Goal: Information Seeking & Learning: Learn about a topic

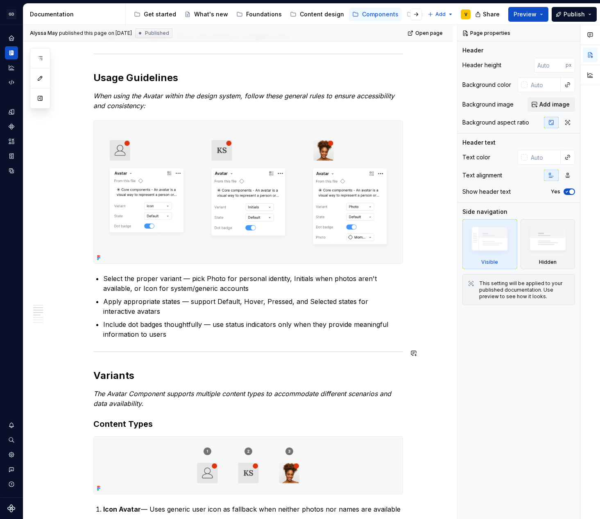
scroll to position [398, 0]
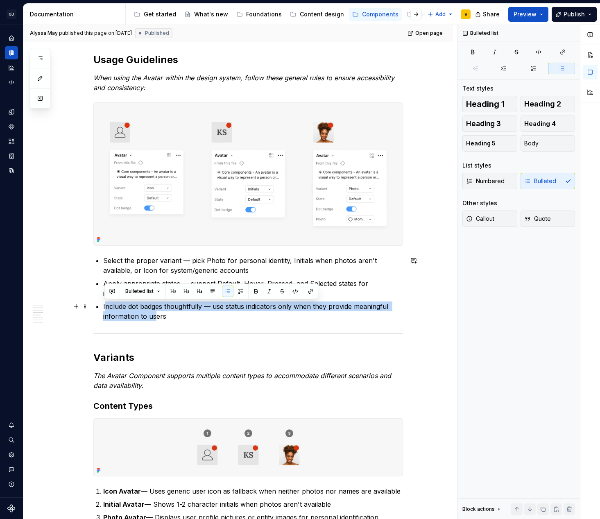
drag, startPoint x: 122, startPoint y: 311, endPoint x: 156, endPoint y: 317, distance: 34.9
click at [156, 317] on p "Include dot badges thoughtfully — use status indicators only when they provide …" at bounding box center [253, 311] width 300 height 20
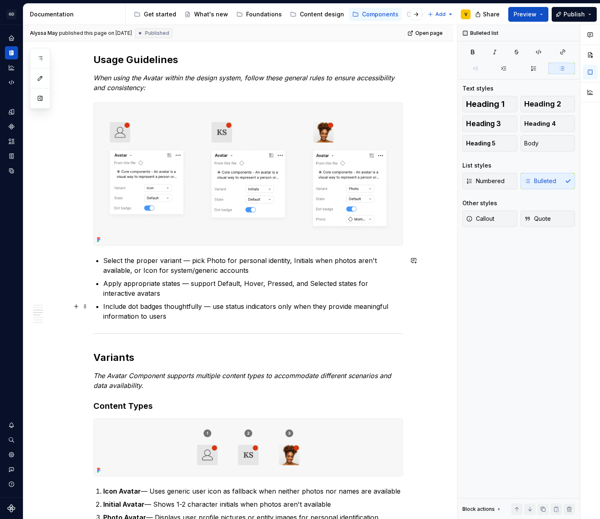
click at [168, 317] on p "Include dot badges thoughtfully — use status indicators only when they provide …" at bounding box center [253, 311] width 300 height 20
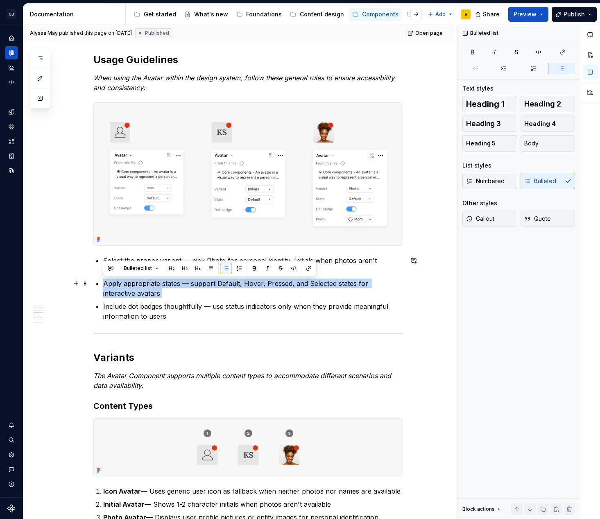
drag, startPoint x: 132, startPoint y: 289, endPoint x: 98, endPoint y: 282, distance: 35.1
click at [103, 282] on ul "Select the proper variant — pick Photo for personal identity, Initials when pho…" at bounding box center [253, 289] width 300 height 66
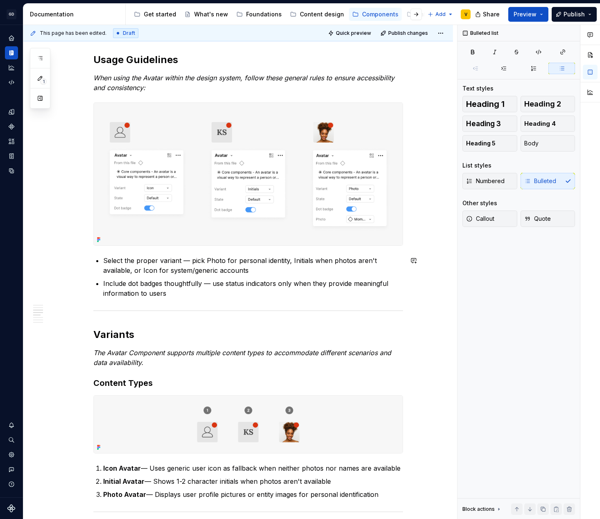
type textarea "*"
click at [188, 290] on p "Include dot badges thoughtfully — use status indicators only when they provide …" at bounding box center [253, 289] width 300 height 20
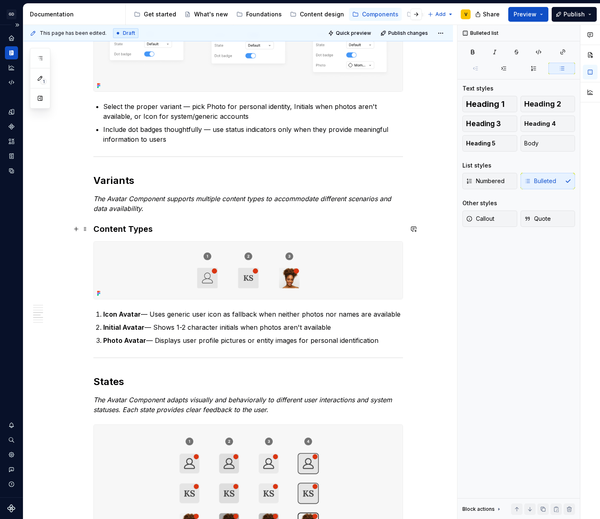
scroll to position [552, 0]
click at [176, 326] on p "Initial Avatar — Shows 1-2 character initials when photos aren't available" at bounding box center [253, 327] width 300 height 10
click at [181, 327] on p "Initial Avatar — Shows 1-2 character initials when photos aren't available" at bounding box center [253, 327] width 300 height 10
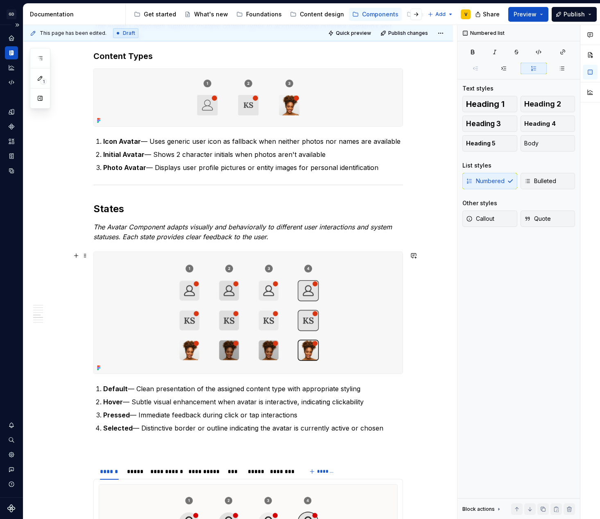
scroll to position [720, 0]
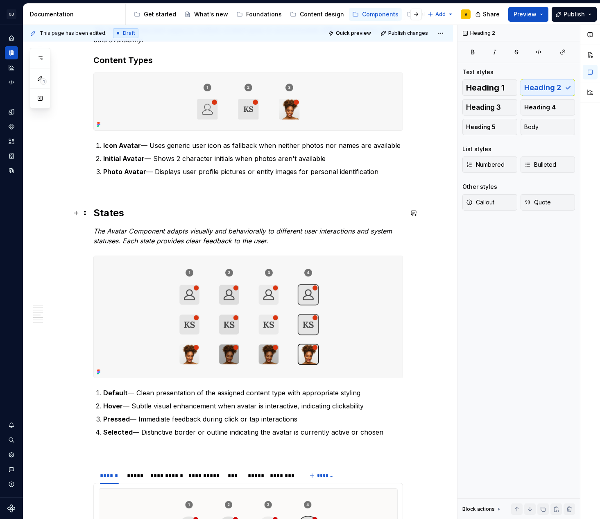
click at [93, 214] on h2 "States" at bounding box center [248, 212] width 310 height 13
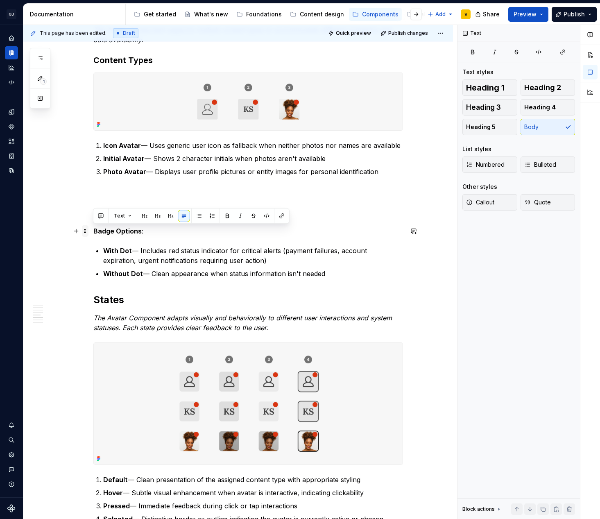
drag, startPoint x: 167, startPoint y: 228, endPoint x: 85, endPoint y: 231, distance: 82.0
click at [93, 231] on div "**********" at bounding box center [248, 254] width 310 height 1610
click at [143, 230] on p "Badge Options :" at bounding box center [248, 231] width 310 height 10
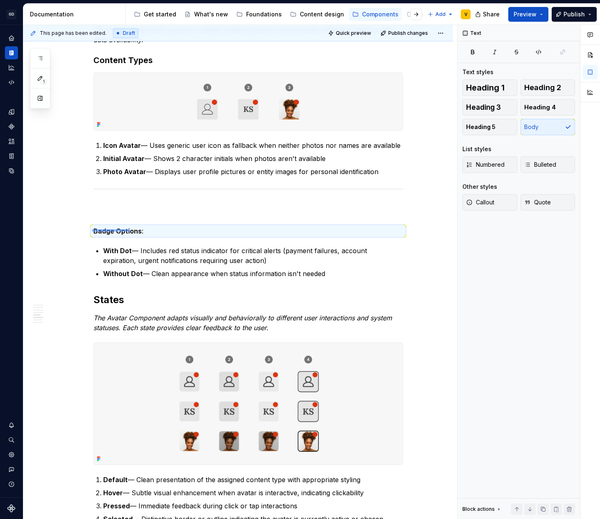
drag, startPoint x: 93, startPoint y: 230, endPoint x: 137, endPoint y: 231, distance: 44.2
click at [135, 231] on div "**********" at bounding box center [240, 272] width 434 height 494
click at [138, 229] on strong "Badge Options" at bounding box center [117, 231] width 48 height 8
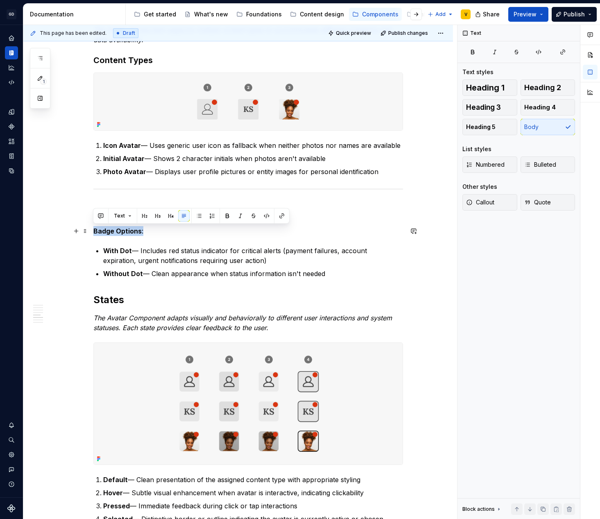
drag, startPoint x: 142, startPoint y: 231, endPoint x: 90, endPoint y: 230, distance: 51.6
click at [90, 230] on div "**********" at bounding box center [238, 322] width 430 height 1786
click at [154, 217] on button "button" at bounding box center [157, 215] width 11 height 11
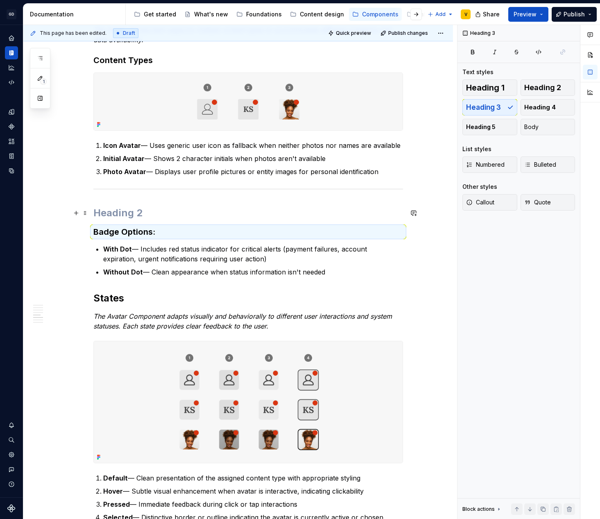
click at [127, 216] on h2 at bounding box center [248, 212] width 310 height 13
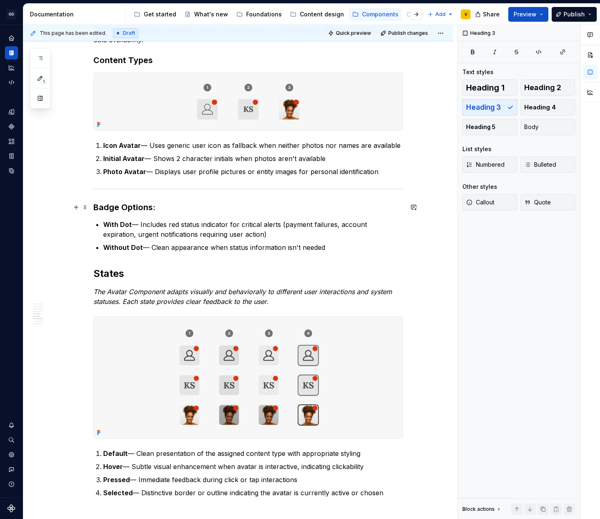
click at [173, 209] on h3 "Badge Options :" at bounding box center [248, 207] width 310 height 11
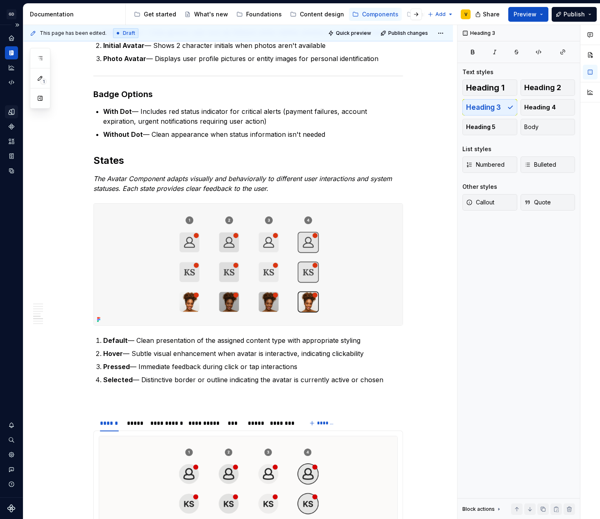
scroll to position [797, 0]
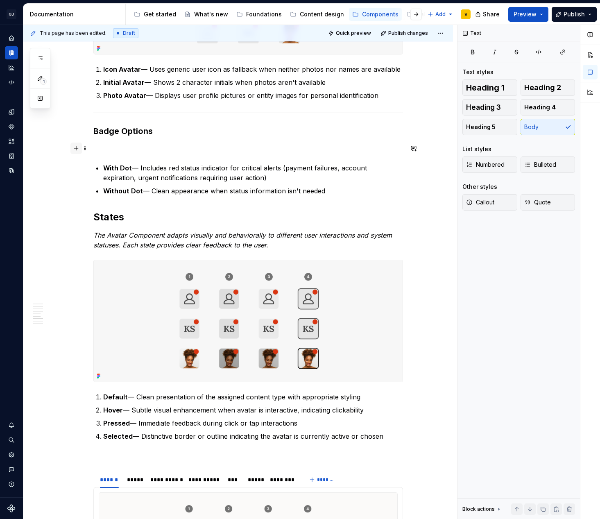
click at [76, 150] on button "button" at bounding box center [75, 148] width 11 height 11
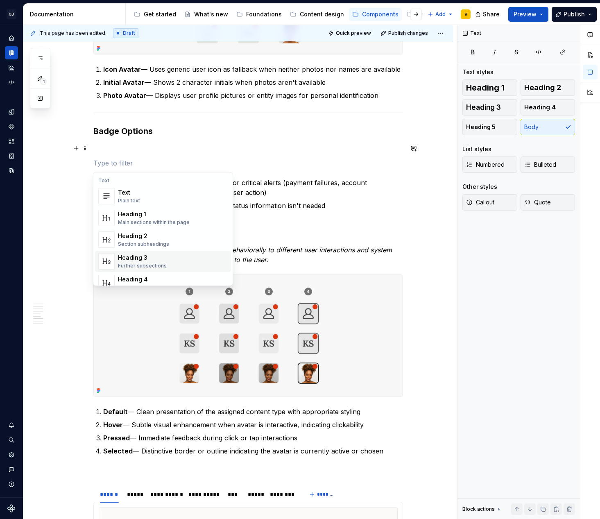
scroll to position [266, 0]
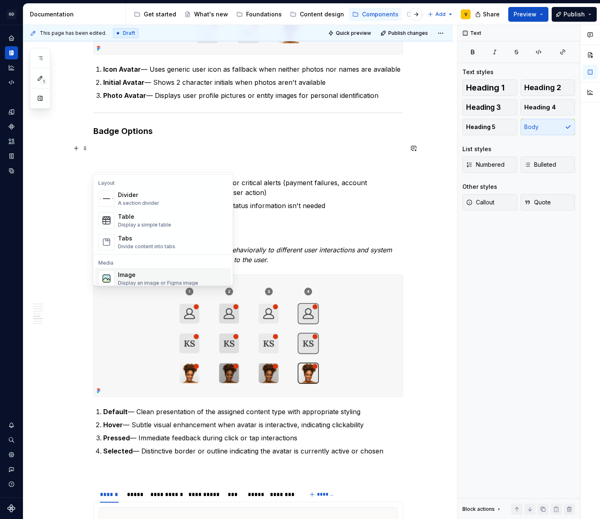
click at [137, 276] on div "Image" at bounding box center [158, 275] width 80 height 8
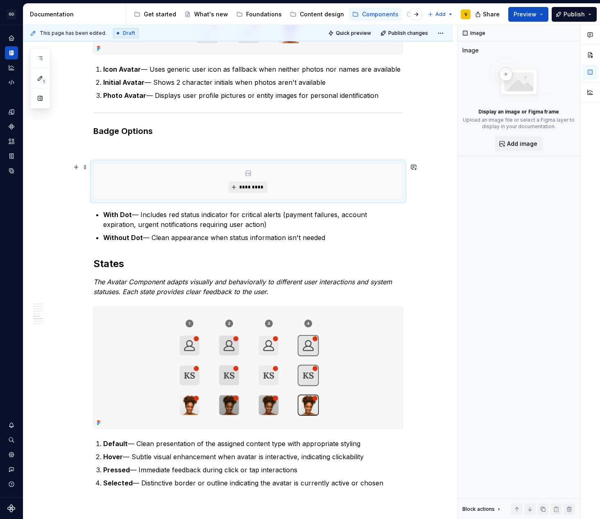
click at [249, 188] on span "*********" at bounding box center [251, 187] width 25 height 7
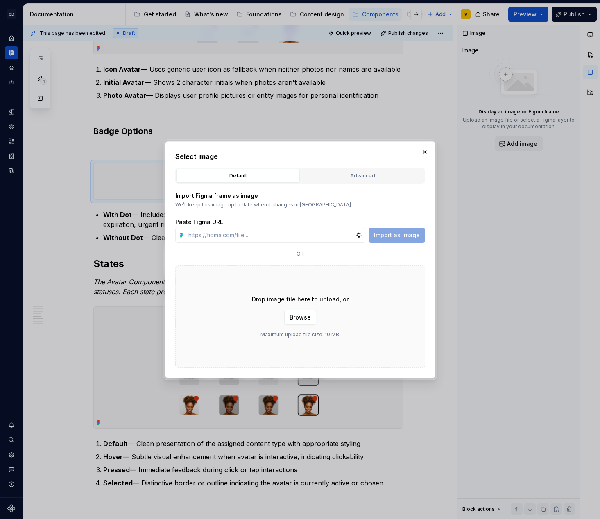
type textarea "*"
type input "[URL][DOMAIN_NAME]"
click at [405, 237] on span "Import as image" at bounding box center [397, 235] width 46 height 8
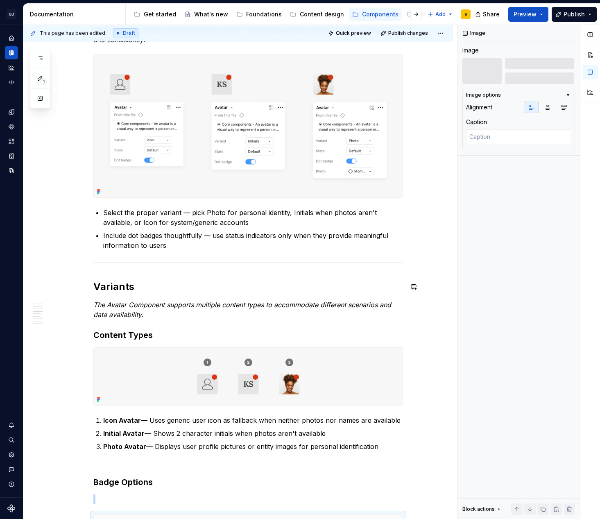
scroll to position [439, 0]
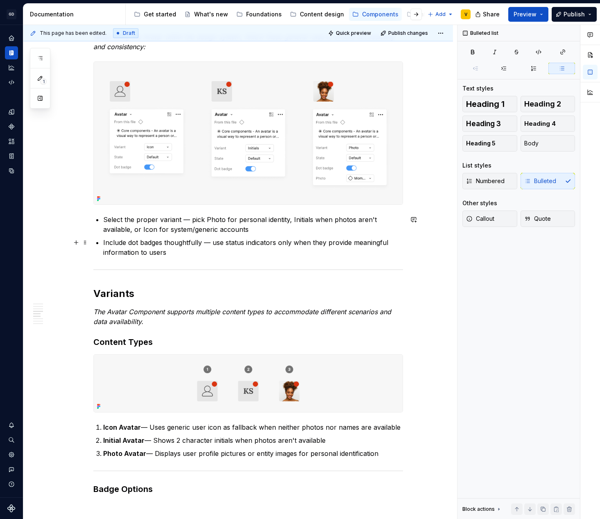
click at [175, 253] on p "Include dot badges thoughtfully — use status indicators only when they provide …" at bounding box center [253, 248] width 300 height 20
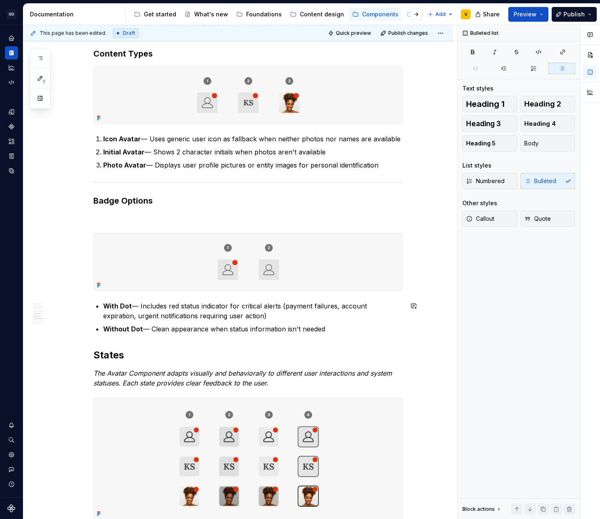
scroll to position [754, 0]
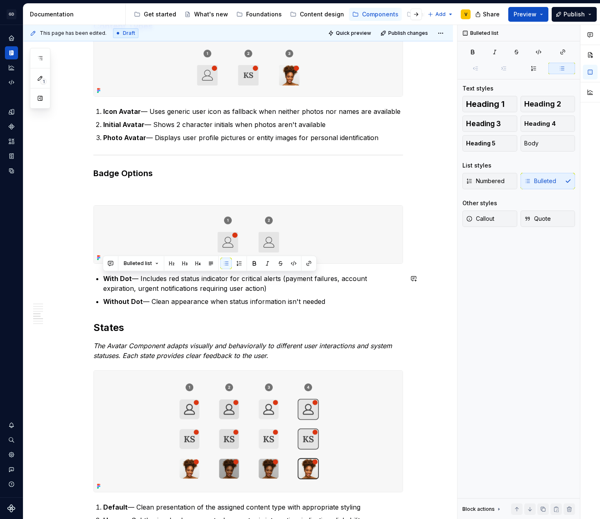
drag, startPoint x: 329, startPoint y: 301, endPoint x: 92, endPoint y: 270, distance: 239.1
click at [92, 270] on div "**********" at bounding box center [238, 318] width 430 height 1847
click at [233, 262] on button "button" at bounding box center [238, 263] width 11 height 11
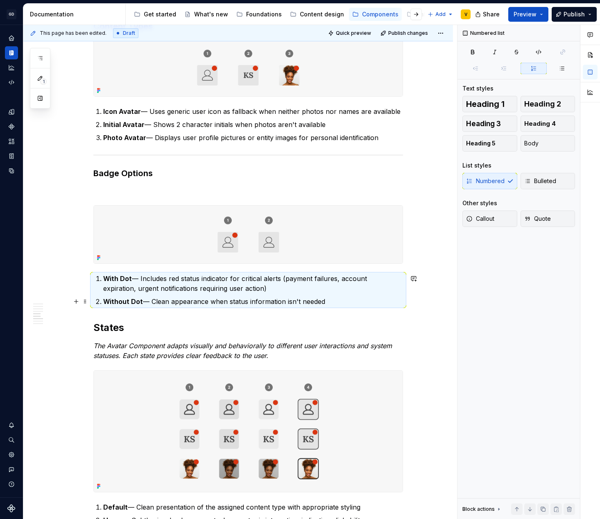
click at [334, 299] on p "Without Dot — Clean appearance when status information isn't needed" at bounding box center [253, 302] width 300 height 10
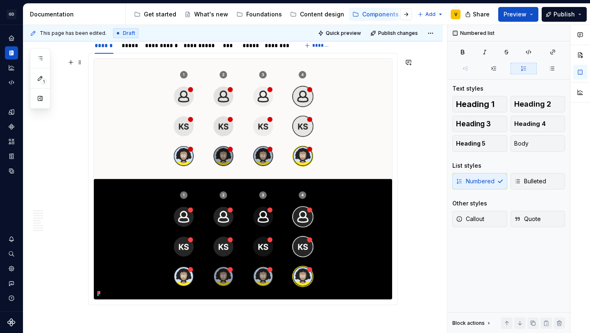
scroll to position [1302, 0]
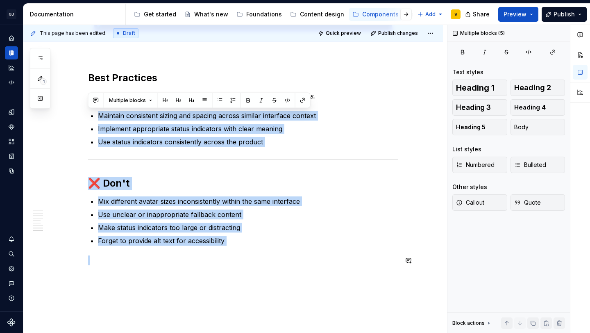
drag, startPoint x: 433, startPoint y: 321, endPoint x: 391, endPoint y: 283, distance: 56.6
click at [0, 0] on div "GD Oxygen V Design system data Documentation Accessibility guide for tree Page …" at bounding box center [0, 0] width 0 height 0
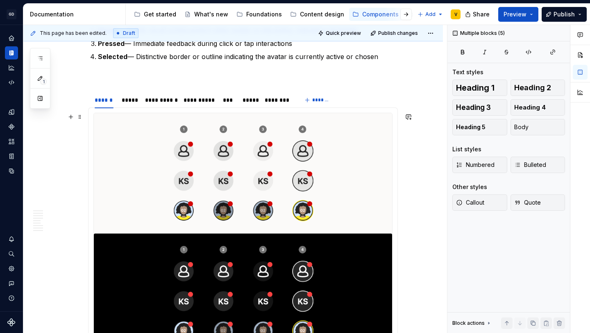
scroll to position [1215, 0]
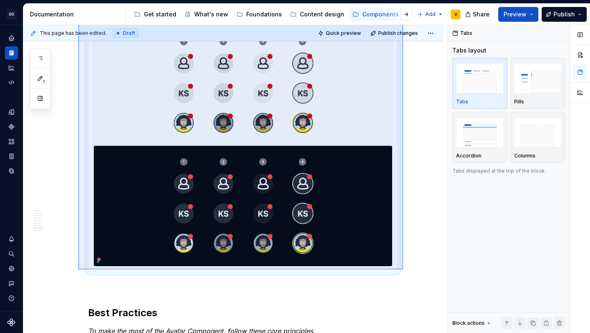
drag, startPoint x: 78, startPoint y: 116, endPoint x: 403, endPoint y: 269, distance: 359.3
click at [403, 269] on div "**********" at bounding box center [235, 179] width 424 height 308
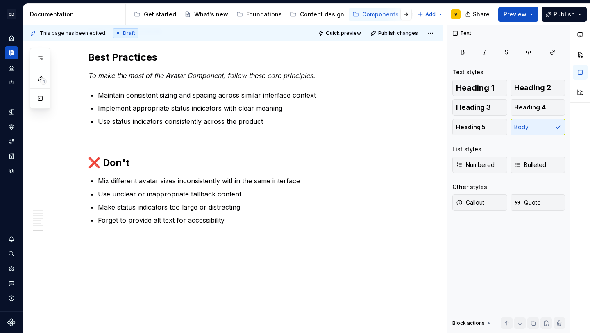
scroll to position [1168, 0]
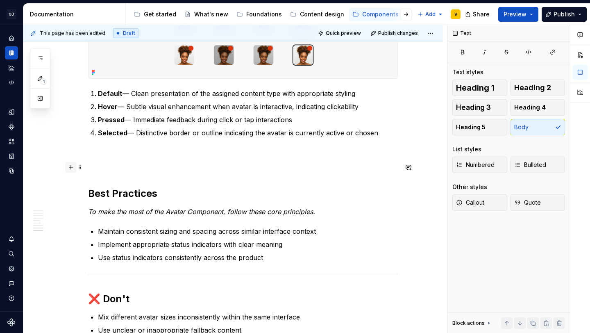
click at [70, 168] on button "button" at bounding box center [70, 166] width 11 height 11
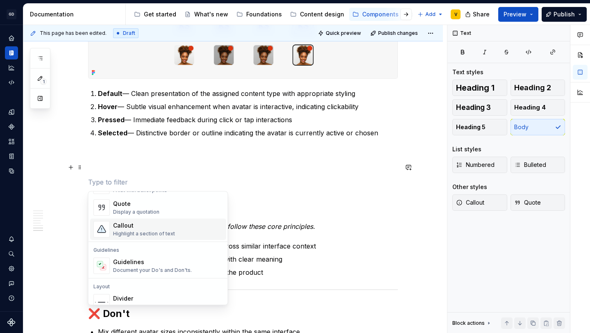
scroll to position [239, 0]
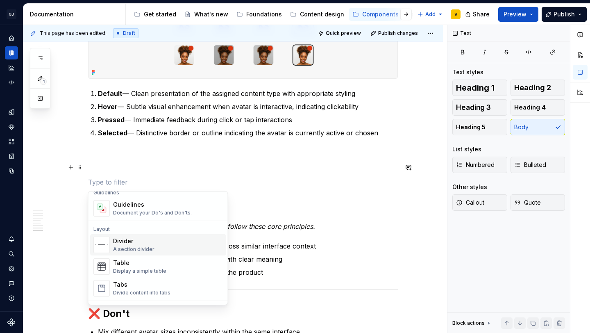
click at [125, 240] on div "Divider" at bounding box center [133, 241] width 41 height 8
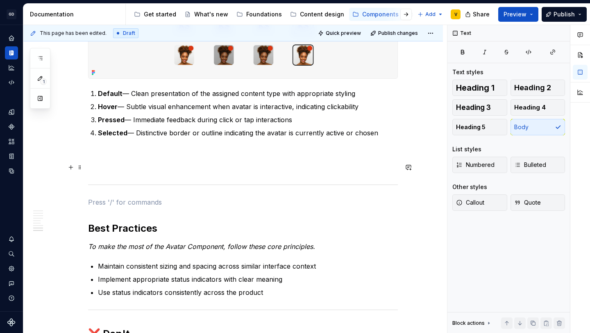
click at [100, 163] on p at bounding box center [243, 167] width 310 height 10
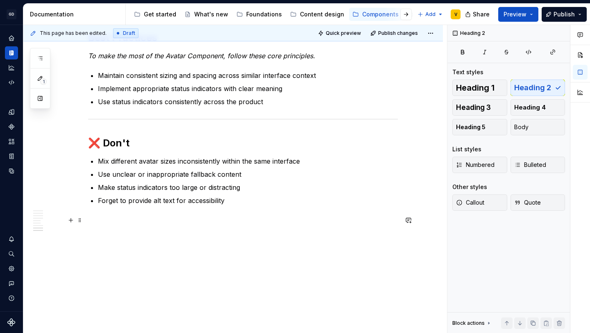
scroll to position [1306, 0]
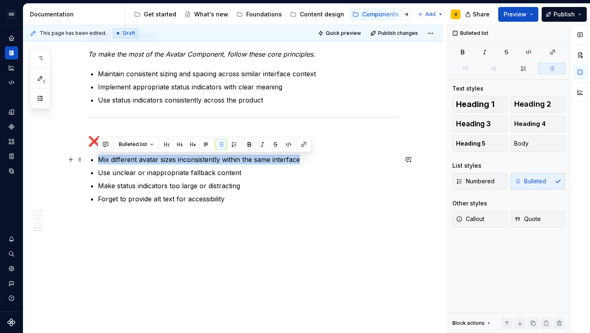
drag, startPoint x: 220, startPoint y: 153, endPoint x: 303, endPoint y: 160, distance: 83.4
click at [303, 160] on p "Mix different avatar sizes inconsistently within the same interface" at bounding box center [248, 159] width 300 height 10
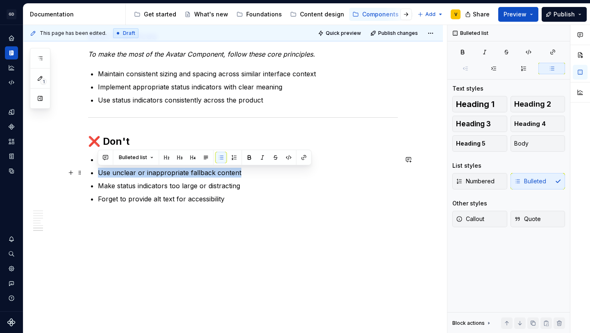
drag, startPoint x: 97, startPoint y: 172, endPoint x: 249, endPoint y: 173, distance: 152.4
click at [231, 203] on p "Forget to provide alt text for accessibility" at bounding box center [248, 199] width 300 height 10
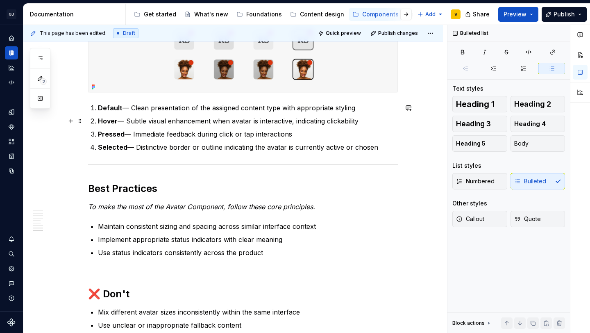
scroll to position [1155, 0]
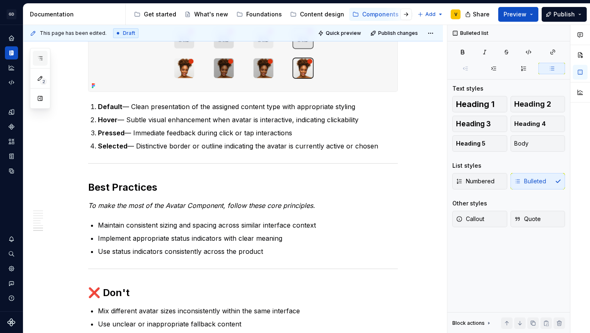
click at [38, 60] on icon "button" at bounding box center [40, 58] width 7 height 7
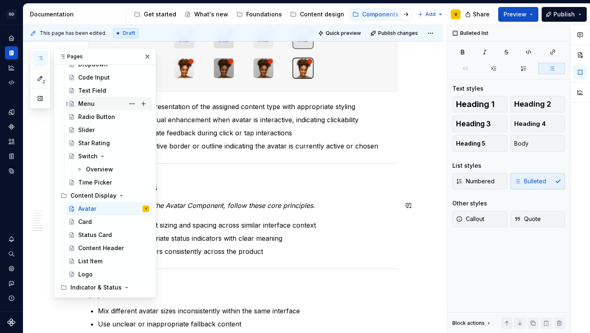
scroll to position [270, 0]
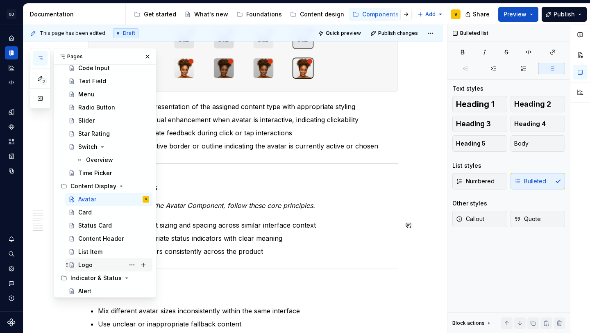
click at [97, 264] on div "Logo" at bounding box center [113, 264] width 71 height 11
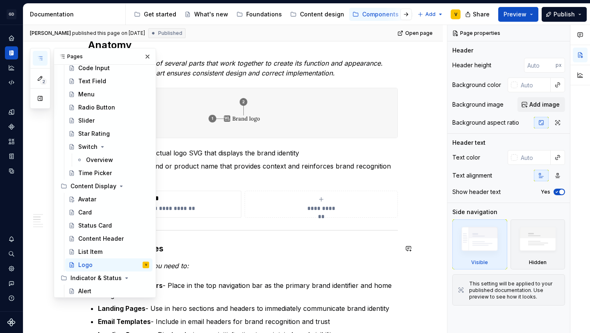
scroll to position [290, 0]
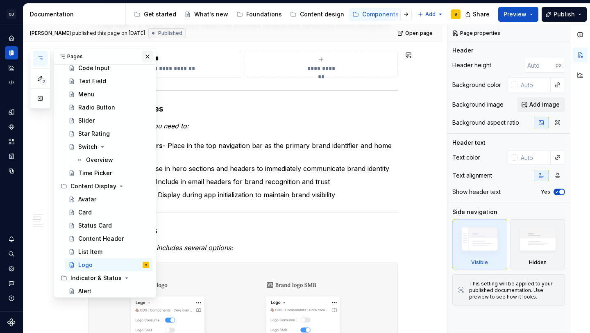
click at [143, 59] on button "button" at bounding box center [147, 56] width 11 height 11
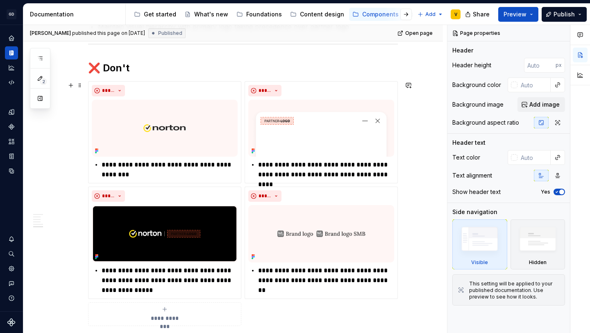
scroll to position [1431, 0]
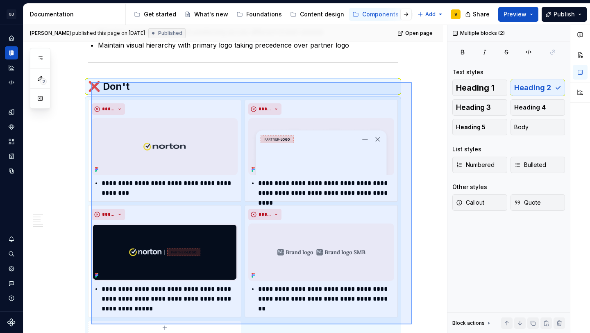
drag, startPoint x: 412, startPoint y: 310, endPoint x: 91, endPoint y: 82, distance: 393.6
click at [91, 82] on div "**********" at bounding box center [235, 179] width 424 height 308
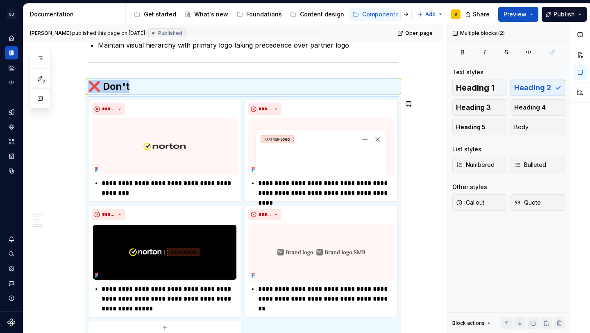
scroll to position [1428, 0]
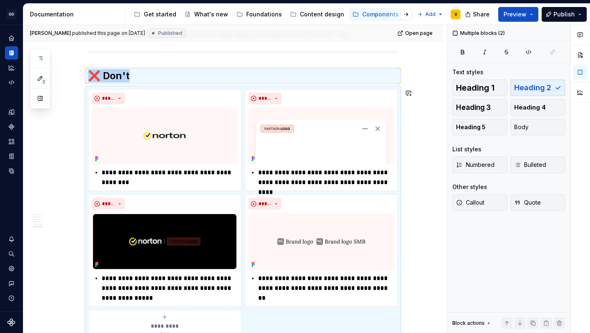
copy div "❌ Don't"
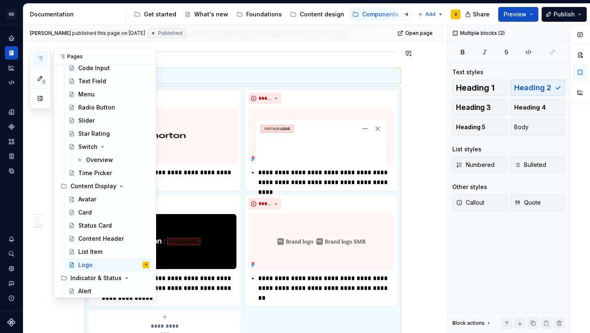
click at [43, 54] on button "button" at bounding box center [40, 58] width 15 height 15
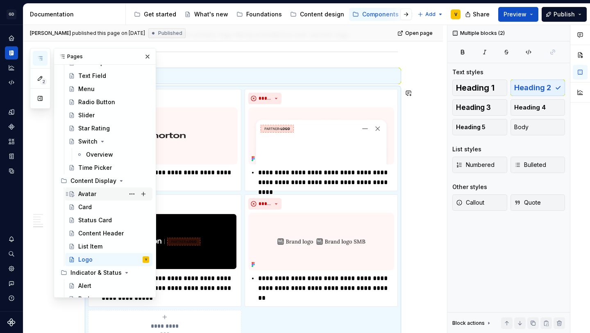
click at [98, 193] on div "Avatar" at bounding box center [113, 193] width 71 height 11
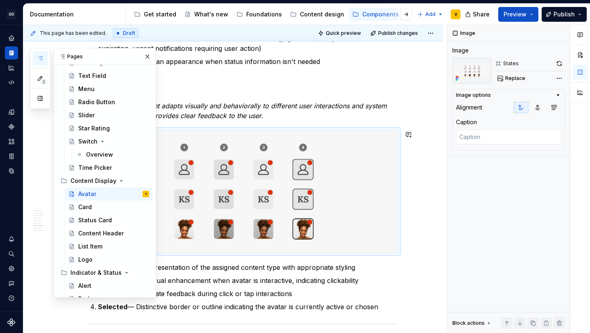
click at [222, 202] on img at bounding box center [242, 191] width 309 height 121
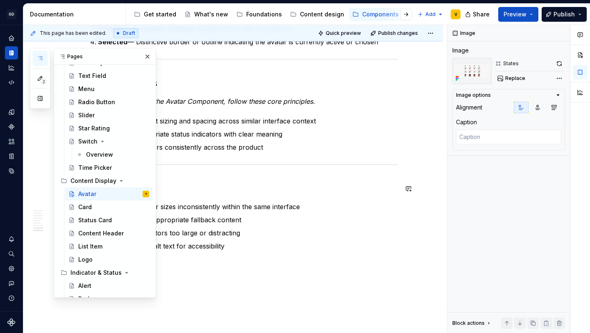
scroll to position [1282, 0]
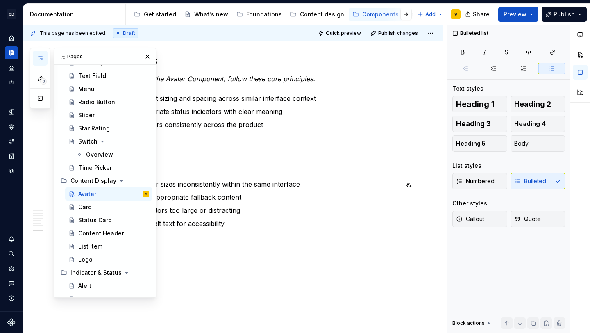
click at [242, 224] on p "Forget to provide alt text for accessibility" at bounding box center [248, 223] width 300 height 10
click at [142, 57] on button "button" at bounding box center [147, 56] width 11 height 11
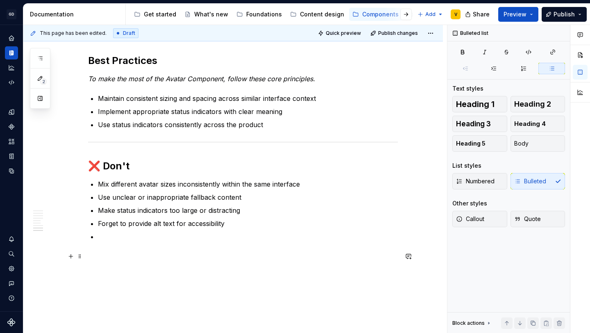
click at [113, 257] on p at bounding box center [243, 256] width 310 height 10
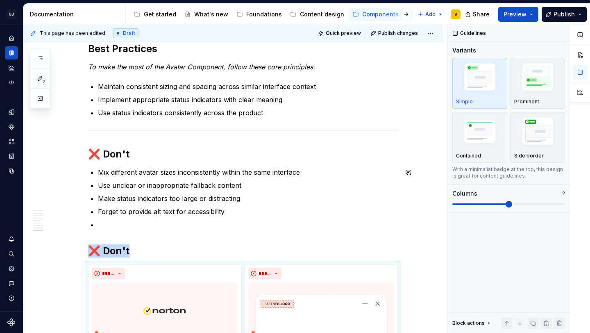
scroll to position [1299, 0]
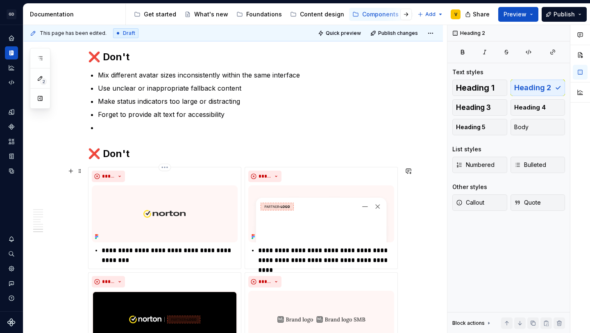
scroll to position [1398, 0]
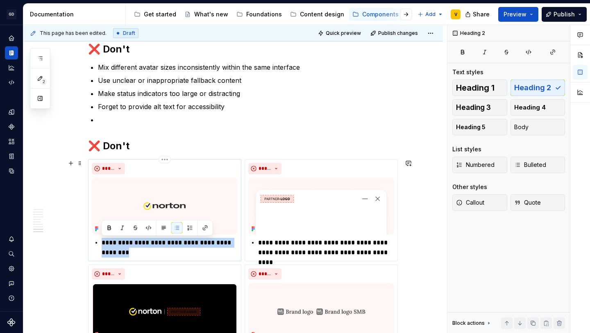
drag, startPoint x: 147, startPoint y: 251, endPoint x: 97, endPoint y: 238, distance: 50.7
click at [102, 238] on li "**********" at bounding box center [170, 248] width 136 height 20
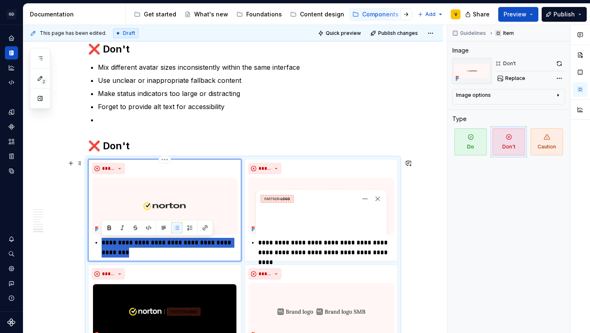
paste div
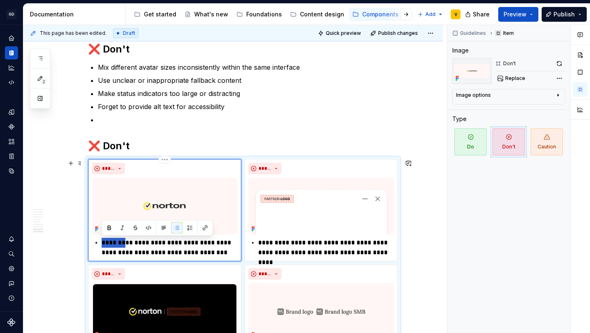
drag, startPoint x: 123, startPoint y: 244, endPoint x: 98, endPoint y: 243, distance: 24.6
click at [98, 243] on div "**********" at bounding box center [165, 248] width 146 height 20
type textarea "*"
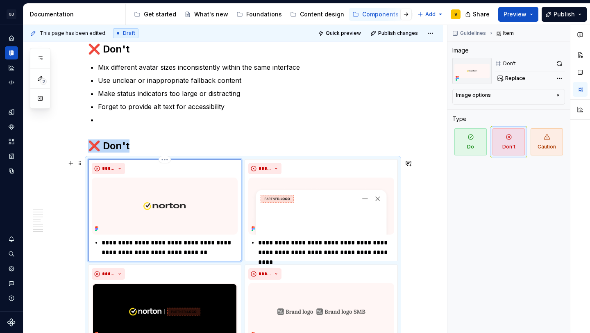
click at [174, 199] on img at bounding box center [165, 205] width 146 height 57
click at [514, 76] on span "Replace" at bounding box center [515, 78] width 20 height 7
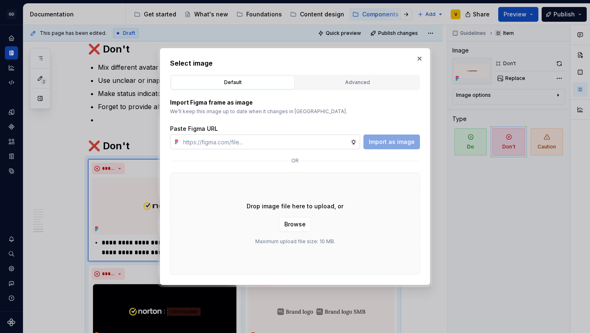
type textarea "*"
type input "[URL][DOMAIN_NAME]"
click at [392, 137] on button "Import as image" at bounding box center [391, 141] width 57 height 15
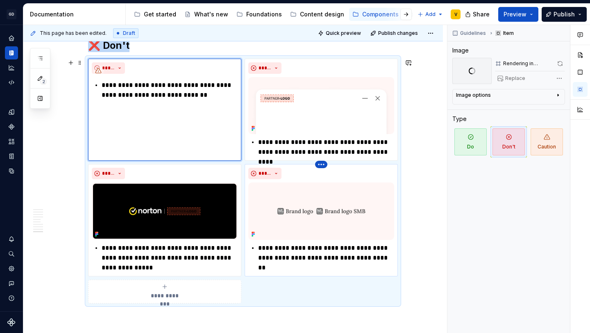
scroll to position [1500, 0]
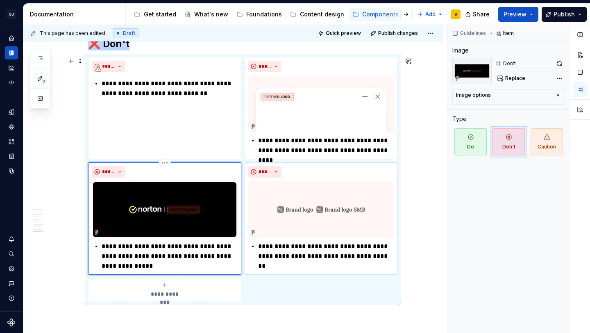
click at [155, 234] on img at bounding box center [165, 209] width 146 height 57
click at [162, 164] on html "GD Oxygen V Design system data Documentation Accessibility guide for tree Page …" at bounding box center [295, 166] width 590 height 333
click at [177, 177] on div "Delete item" at bounding box center [200, 177] width 53 height 8
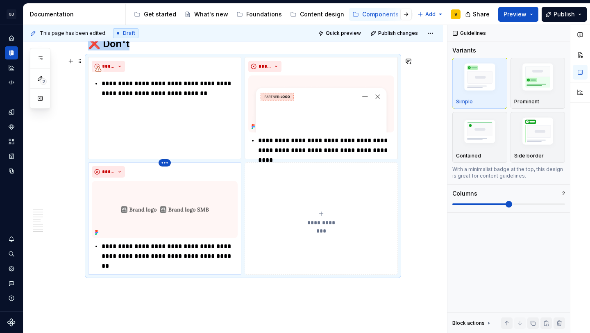
click at [165, 162] on html "GD Oxygen V Design system data Documentation Accessibility guide for tree Page …" at bounding box center [295, 166] width 590 height 333
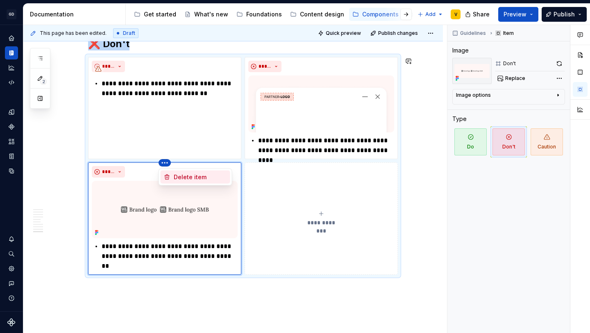
click at [180, 179] on div "Delete item" at bounding box center [200, 177] width 53 height 8
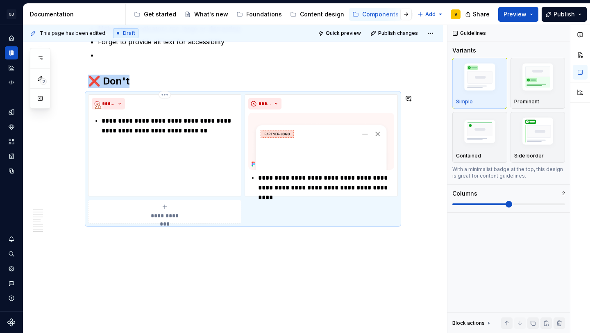
scroll to position [1463, 0]
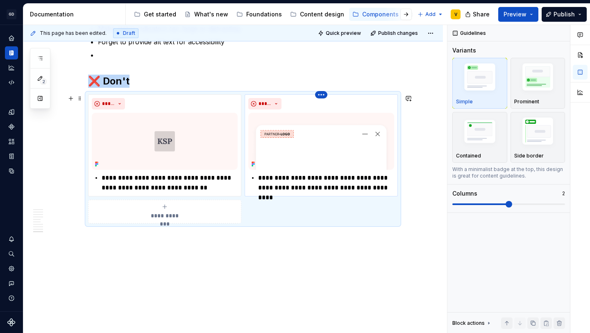
click at [321, 94] on html "GD Oxygen V Design system data Documentation Accessibility guide for tree Page …" at bounding box center [295, 166] width 590 height 333
type textarea "*"
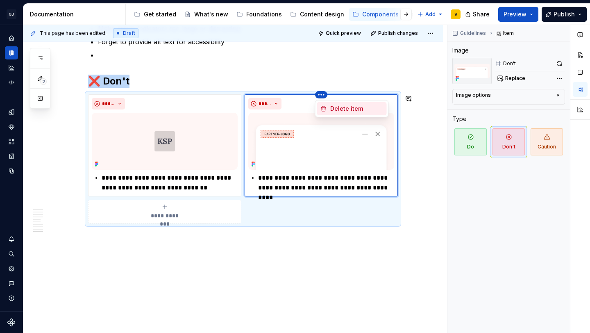
click at [331, 108] on div "Delete item" at bounding box center [356, 108] width 53 height 8
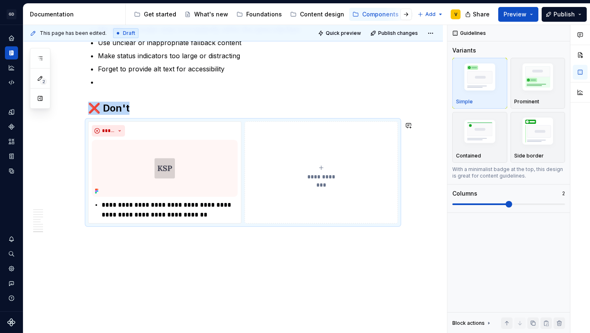
scroll to position [1436, 0]
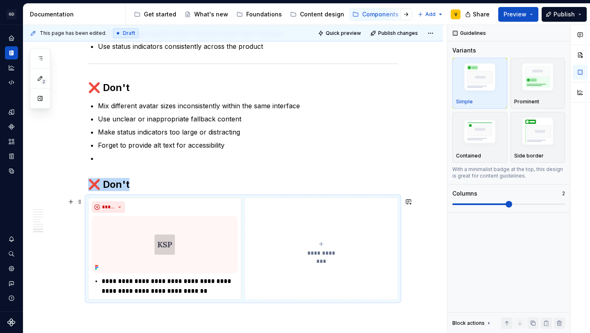
scroll to position [1330, 0]
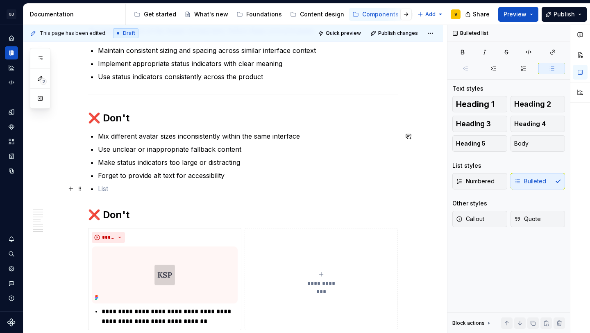
click at [137, 183] on p at bounding box center [248, 188] width 300 height 10
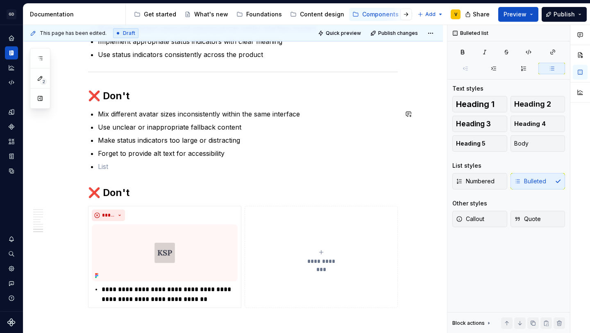
scroll to position [1352, 0]
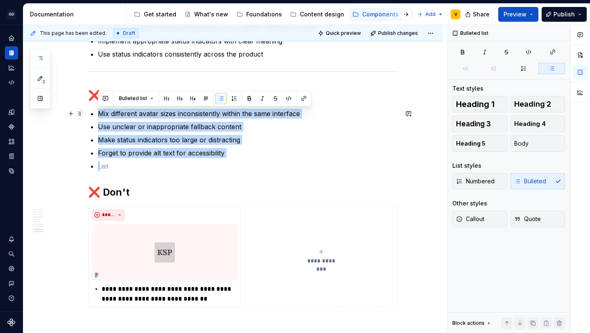
drag, startPoint x: 108, startPoint y: 168, endPoint x: 79, endPoint y: 116, distance: 60.2
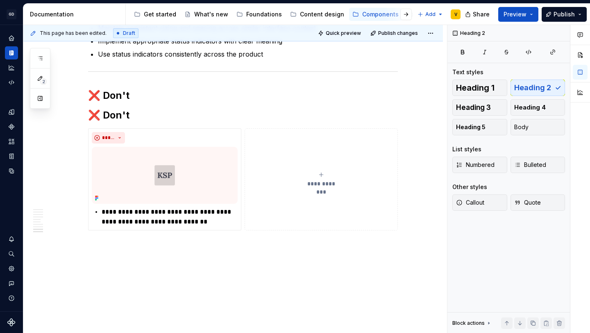
scroll to position [1339, 0]
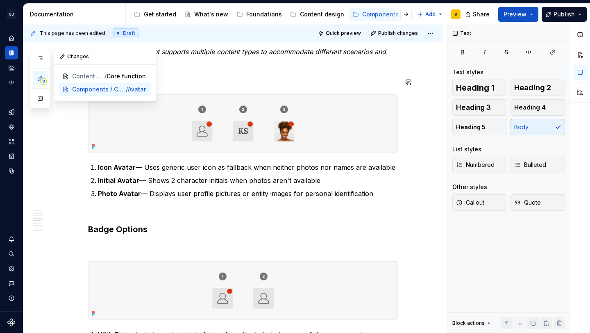
scroll to position [0, 0]
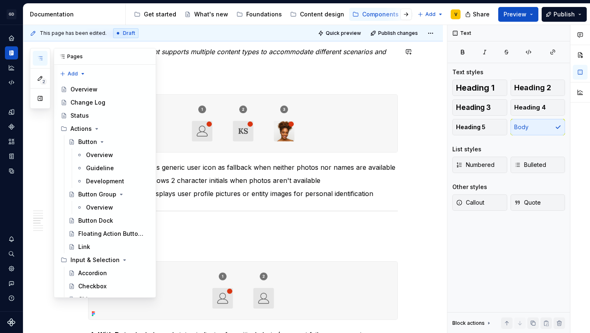
click at [41, 54] on button "button" at bounding box center [40, 58] width 15 height 15
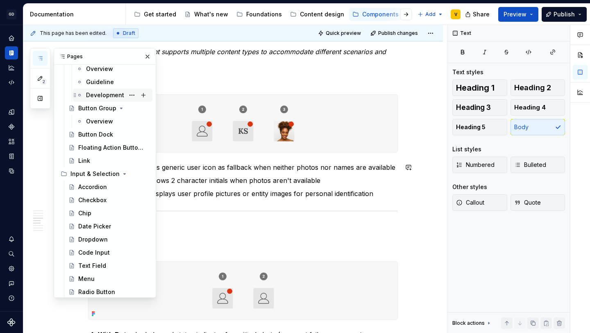
scroll to position [107, 0]
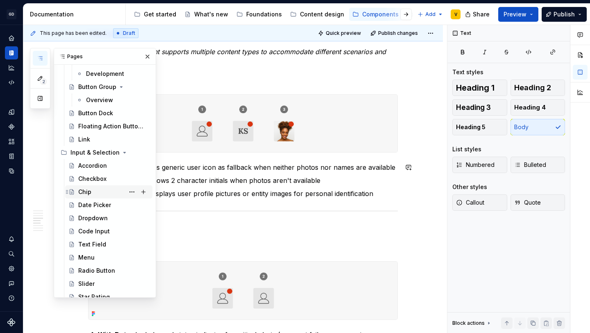
click at [96, 194] on div "Chip" at bounding box center [113, 191] width 71 height 11
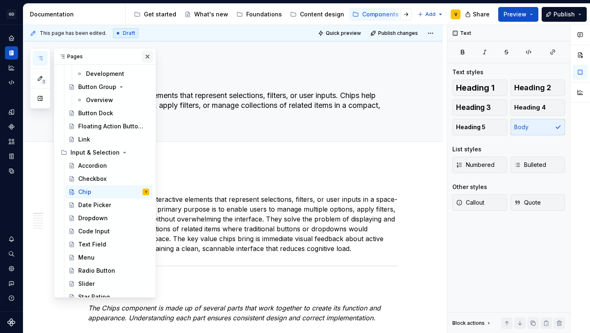
click at [144, 52] on button "button" at bounding box center [147, 56] width 11 height 11
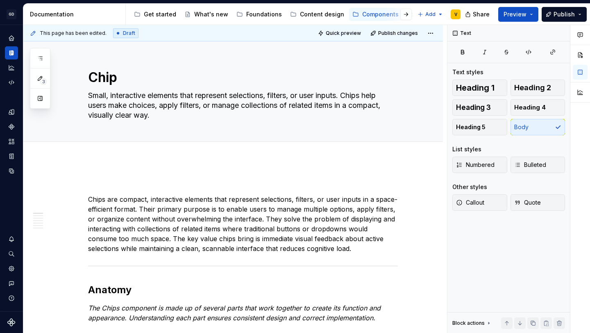
type textarea "*"
